Goal: Navigation & Orientation: Find specific page/section

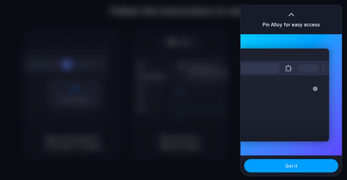
click at [188, 158] on button "Got it" at bounding box center [291, 165] width 94 height 13
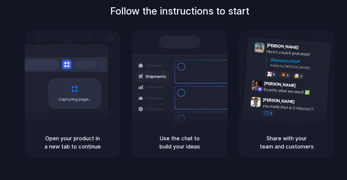
click at [66, 132] on div "Open your product in a new tab to continue" at bounding box center [73, 142] width 96 height 31
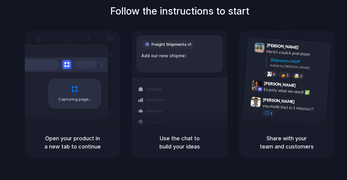
click at [167, 61] on div "Freight Shipments v1 Add our new shipme |" at bounding box center [180, 53] width 86 height 37
